Goal: Task Accomplishment & Management: Manage account settings

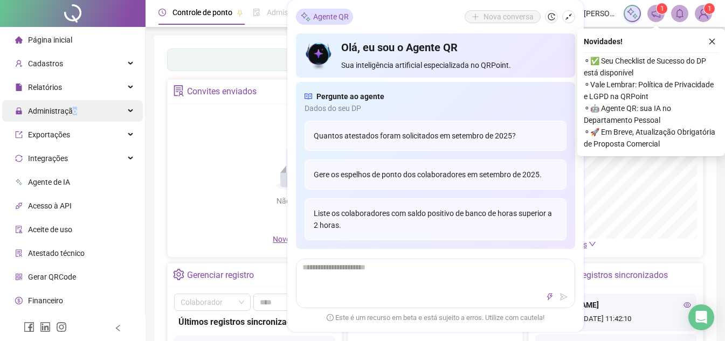
click at [75, 108] on span "Administração" at bounding box center [52, 111] width 49 height 9
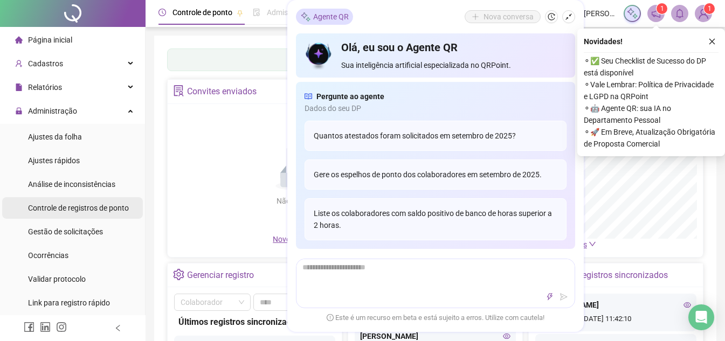
click at [86, 212] on span "Controle de registros de ponto" at bounding box center [78, 208] width 101 height 9
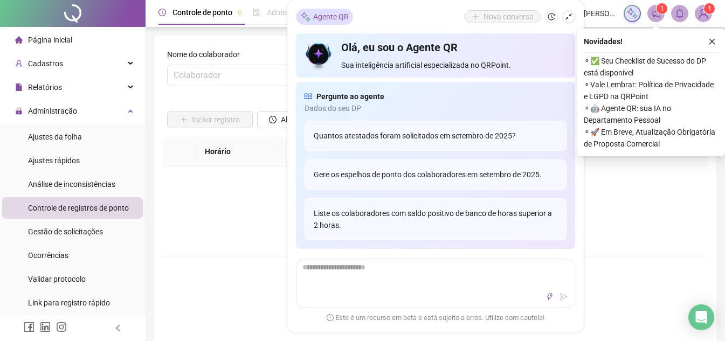
click at [714, 42] on icon "close" at bounding box center [713, 42] width 8 height 8
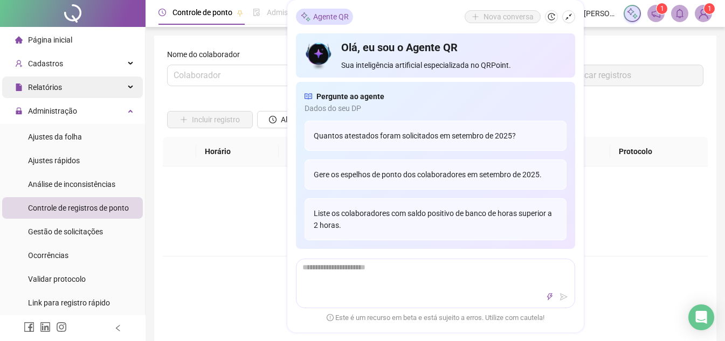
click at [52, 87] on span "Relatórios" at bounding box center [45, 87] width 34 height 9
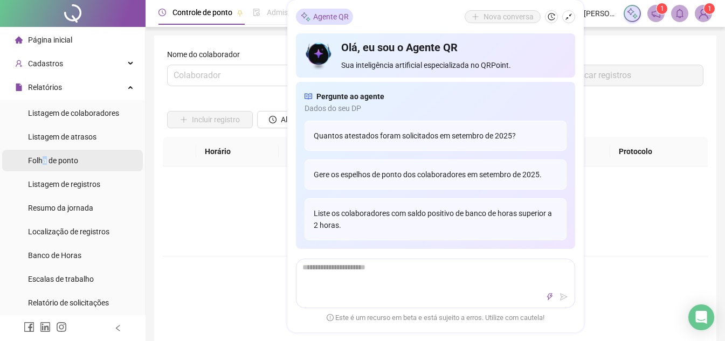
click at [45, 160] on span "Folha de ponto" at bounding box center [53, 160] width 50 height 9
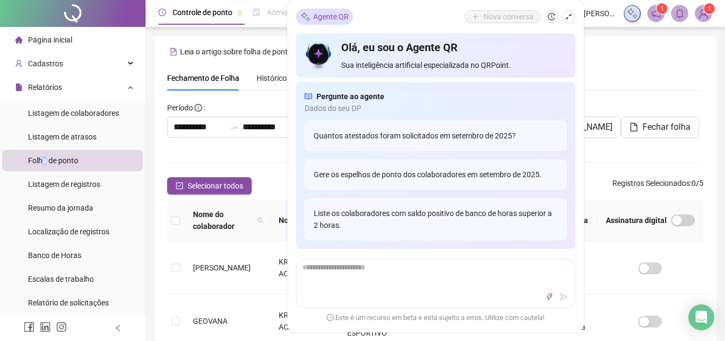
scroll to position [50, 0]
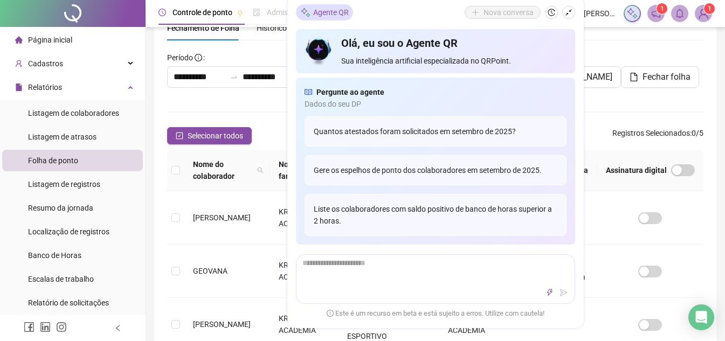
click at [613, 36] on div "Fechamento de Folha Histórico de fechamentos Assinaturas Configurações Regras a…" at bounding box center [435, 28] width 537 height 25
click at [599, 294] on tr "GEOVANA KR DOJO ACADEMIA KR DOJO TREINAMENTO ESPORTIVO KR DOJO ACADEMIA Ainda n…" at bounding box center [435, 271] width 537 height 53
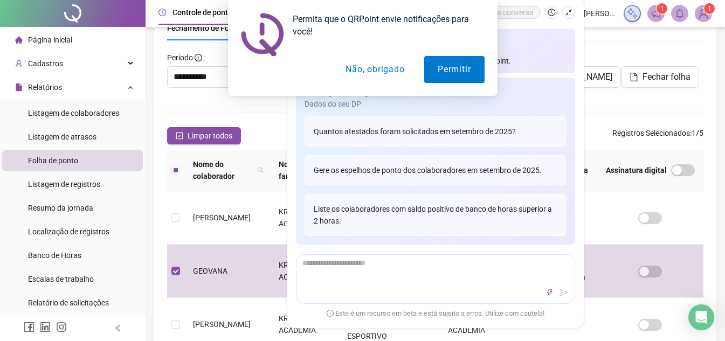
click at [375, 77] on button "Não, obrigado" at bounding box center [375, 69] width 86 height 27
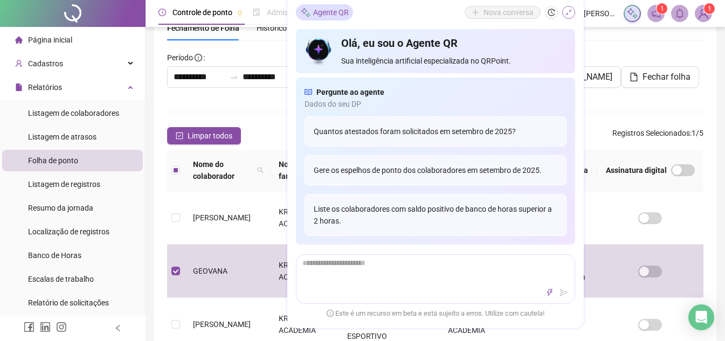
click at [567, 11] on icon "shrink" at bounding box center [569, 13] width 8 height 8
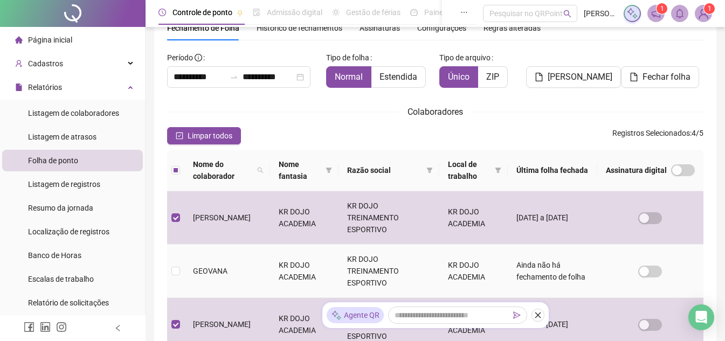
scroll to position [158, 0]
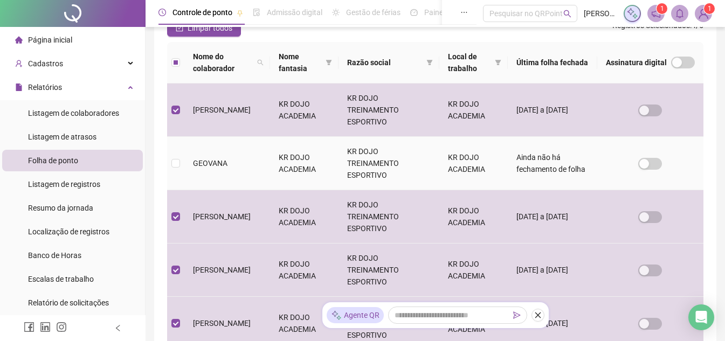
click at [181, 173] on td at bounding box center [175, 163] width 17 height 53
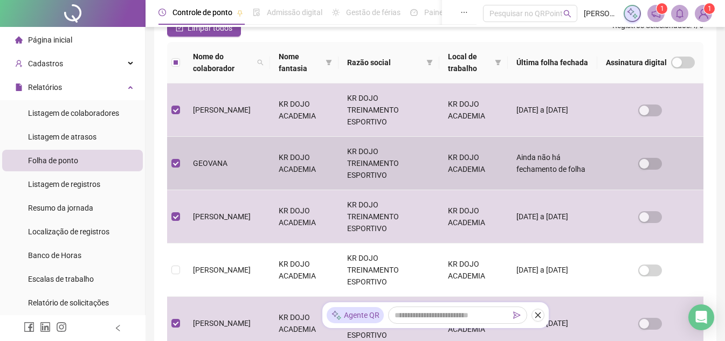
scroll to position [50, 0]
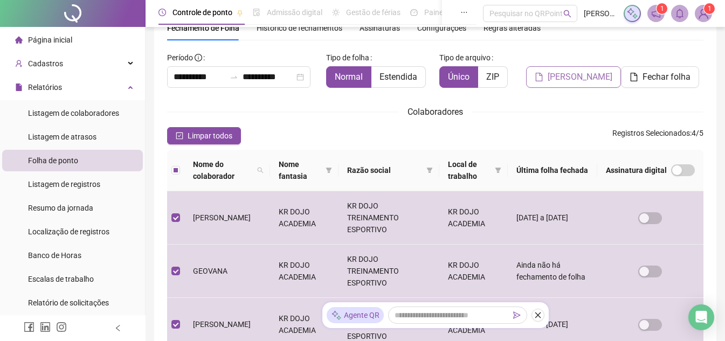
click at [581, 84] on button "[PERSON_NAME]" at bounding box center [573, 77] width 95 height 22
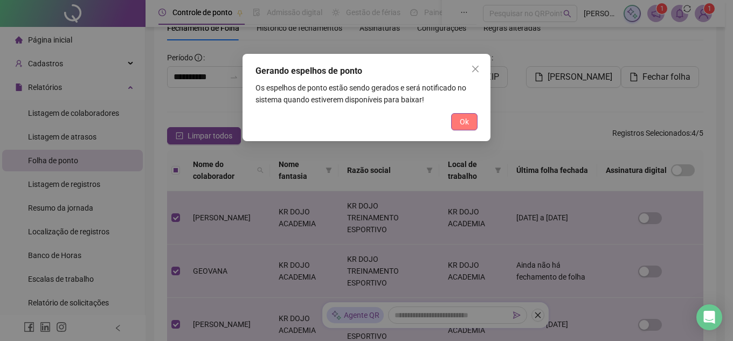
click at [469, 118] on button "Ok" at bounding box center [464, 121] width 26 height 17
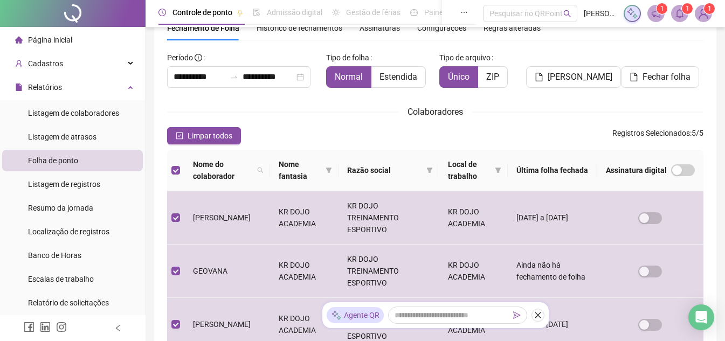
scroll to position [266, 0]
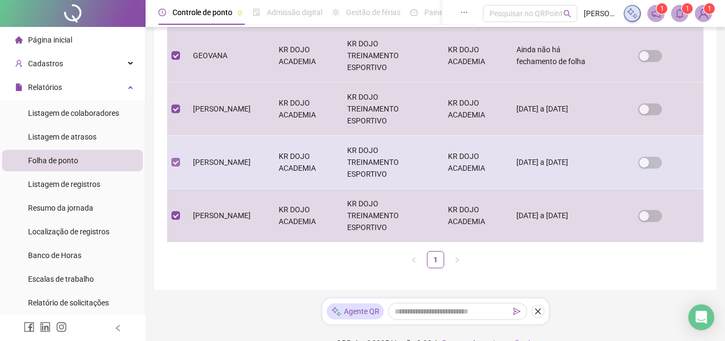
click at [177, 166] on label at bounding box center [176, 162] width 9 height 12
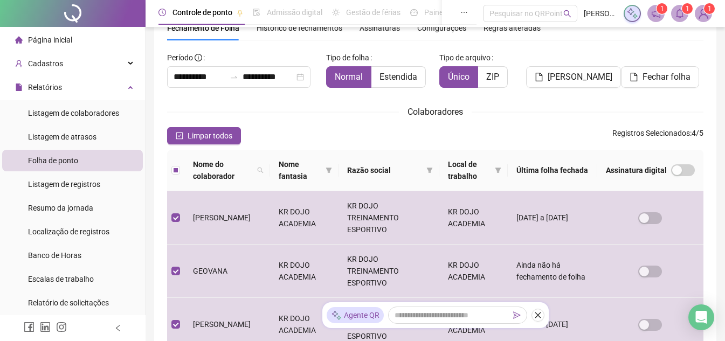
scroll to position [0, 0]
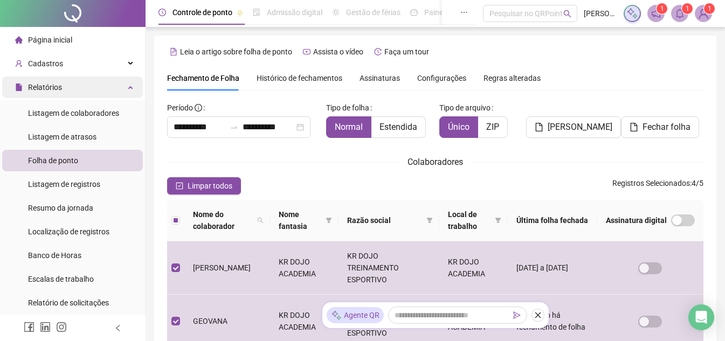
click at [44, 86] on span "Relatórios" at bounding box center [45, 87] width 34 height 9
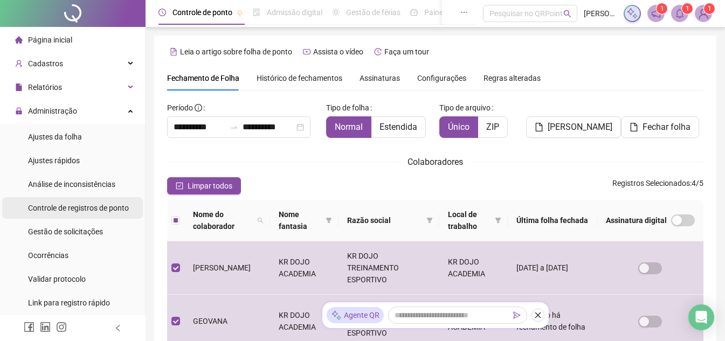
drag, startPoint x: 74, startPoint y: 218, endPoint x: 74, endPoint y: 211, distance: 7.6
click at [74, 218] on div "Controle de registros de ponto" at bounding box center [78, 208] width 101 height 22
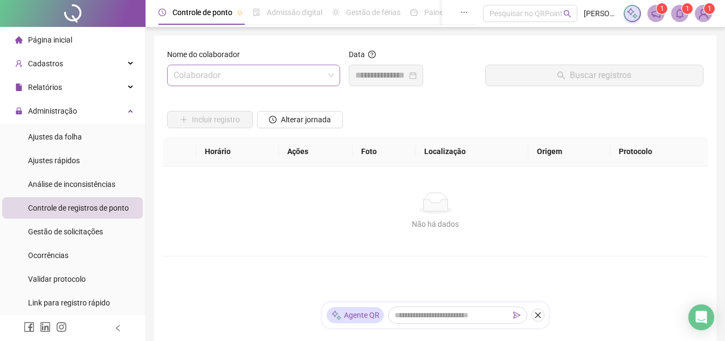
click at [227, 68] on input "search" at bounding box center [249, 75] width 150 height 20
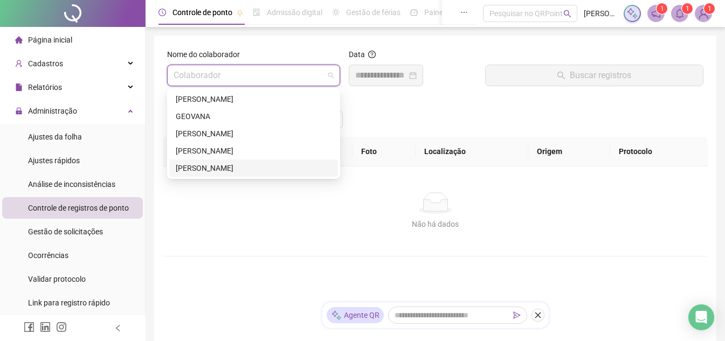
click at [217, 172] on div "[PERSON_NAME]" at bounding box center [254, 168] width 156 height 12
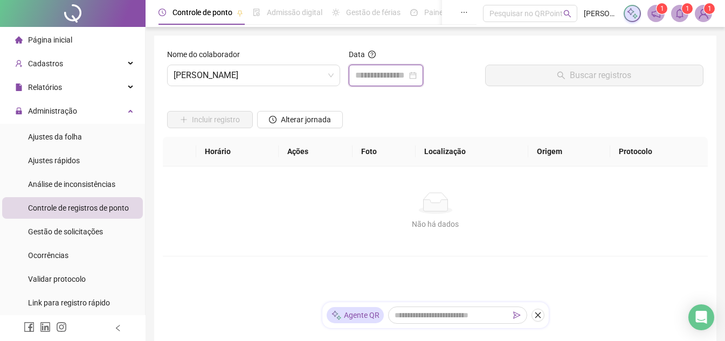
click at [375, 78] on input at bounding box center [381, 75] width 52 height 13
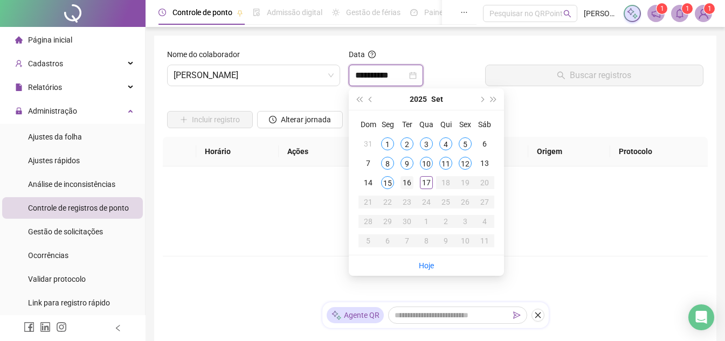
type input "**********"
click at [406, 183] on div "16" at bounding box center [407, 182] width 13 height 13
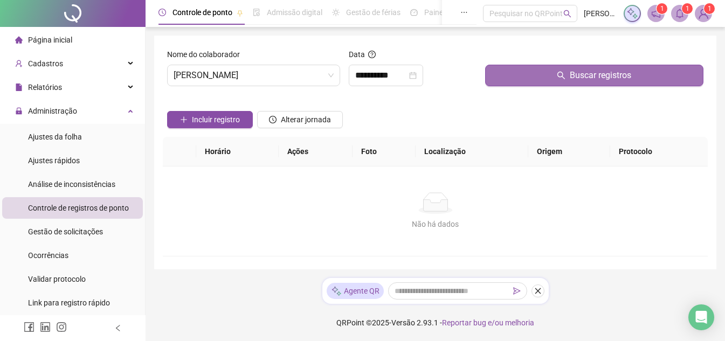
click at [524, 74] on button "Buscar registros" at bounding box center [594, 76] width 218 height 22
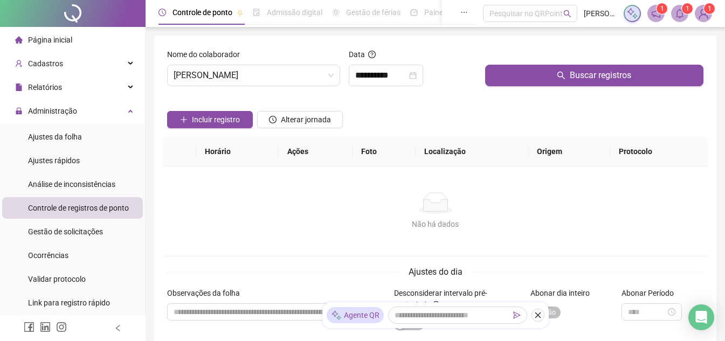
scroll to position [102, 0]
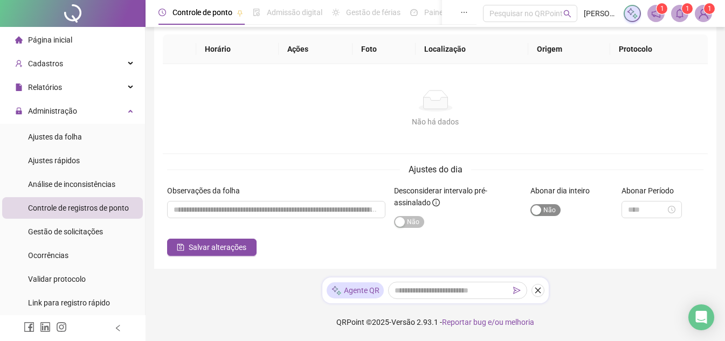
click at [541, 209] on div "button" at bounding box center [537, 210] width 10 height 10
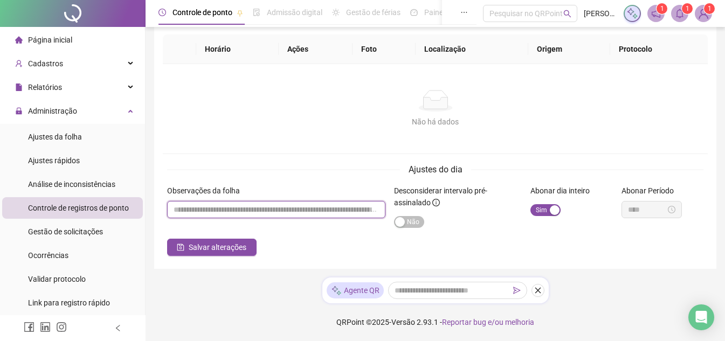
click at [292, 214] on input "textarea" at bounding box center [276, 209] width 218 height 17
type input "********"
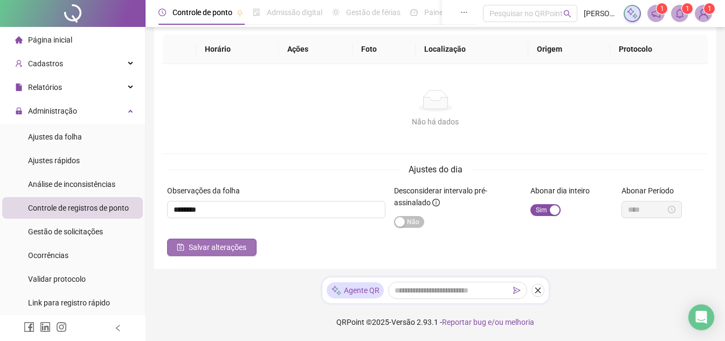
click at [227, 249] on span "Salvar alterações" at bounding box center [218, 248] width 58 height 12
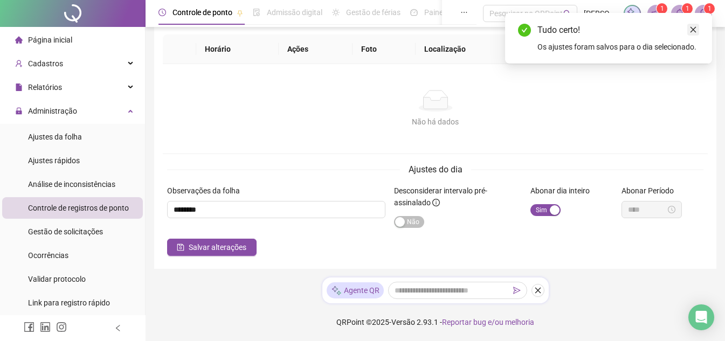
click at [698, 35] on link "Close" at bounding box center [694, 30] width 12 height 12
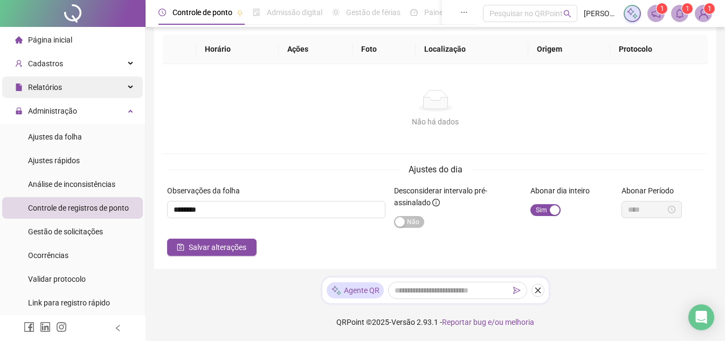
click at [56, 88] on span "Relatórios" at bounding box center [45, 87] width 34 height 9
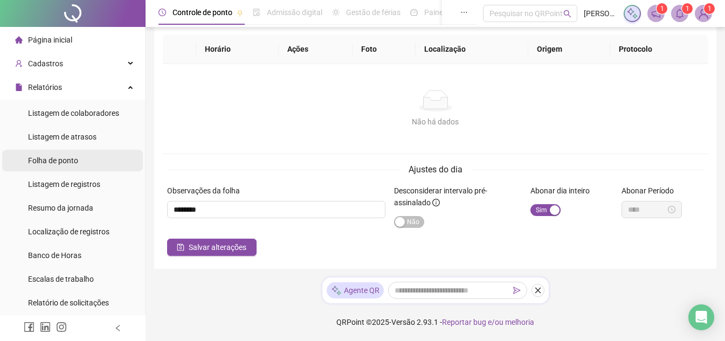
click at [67, 157] on span "Folha de ponto" at bounding box center [53, 160] width 50 height 9
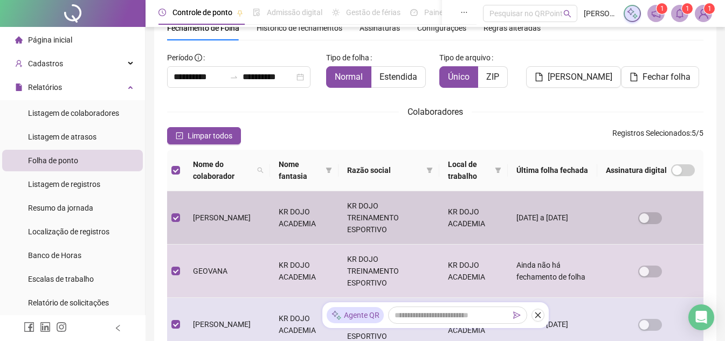
scroll to position [158, 0]
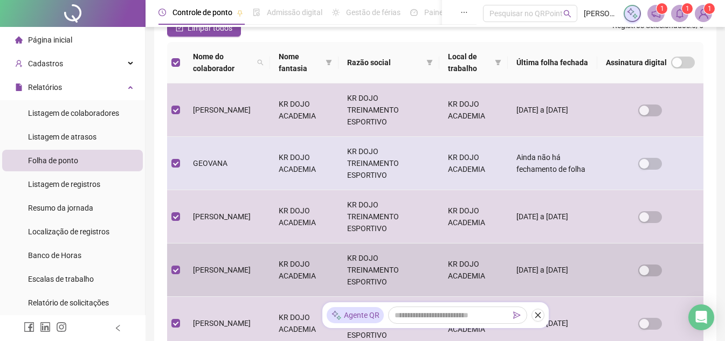
click at [182, 268] on td at bounding box center [175, 270] width 17 height 53
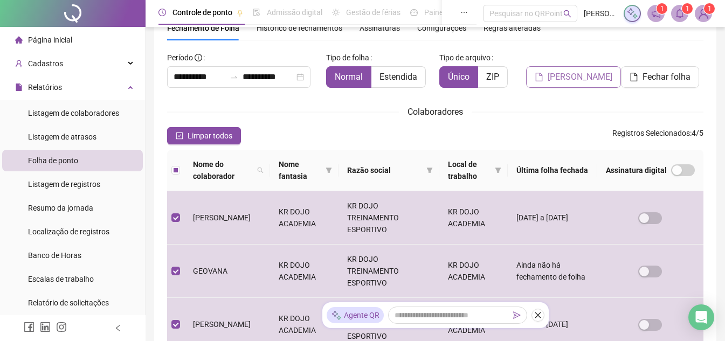
click at [579, 79] on span "[PERSON_NAME]" at bounding box center [580, 77] width 65 height 13
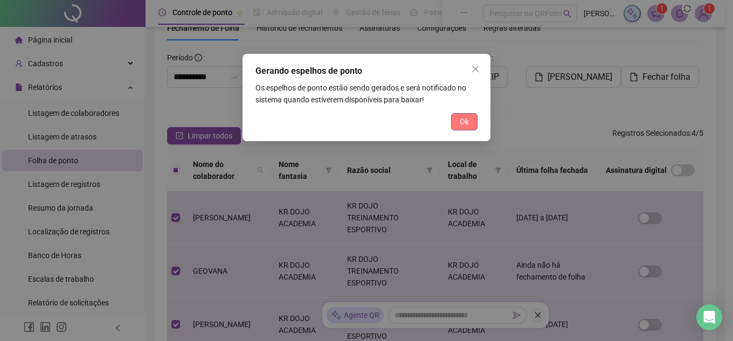
click at [460, 126] on button "Ok" at bounding box center [464, 121] width 26 height 17
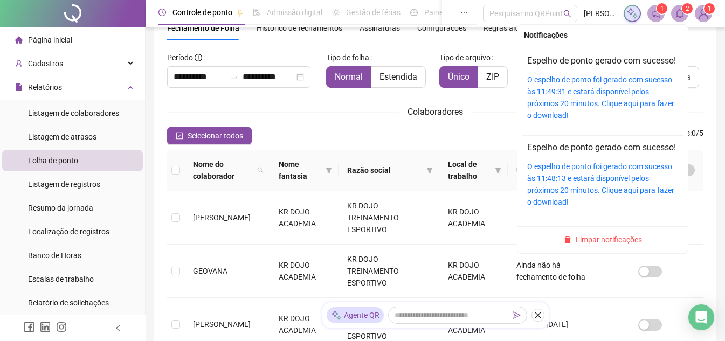
click at [679, 8] on span at bounding box center [679, 13] width 17 height 17
click at [682, 15] on icon "bell" at bounding box center [680, 14] width 10 height 10
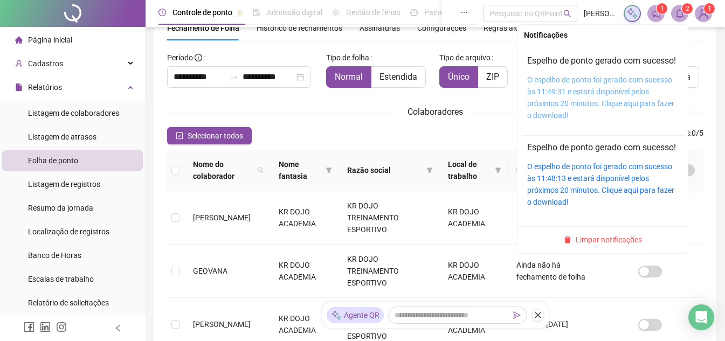
click at [584, 106] on link "O espelho de ponto foi gerado com sucesso às 11:49:31 e estará disponível pelos…" at bounding box center [600, 98] width 147 height 44
